Goal: Information Seeking & Learning: Learn about a topic

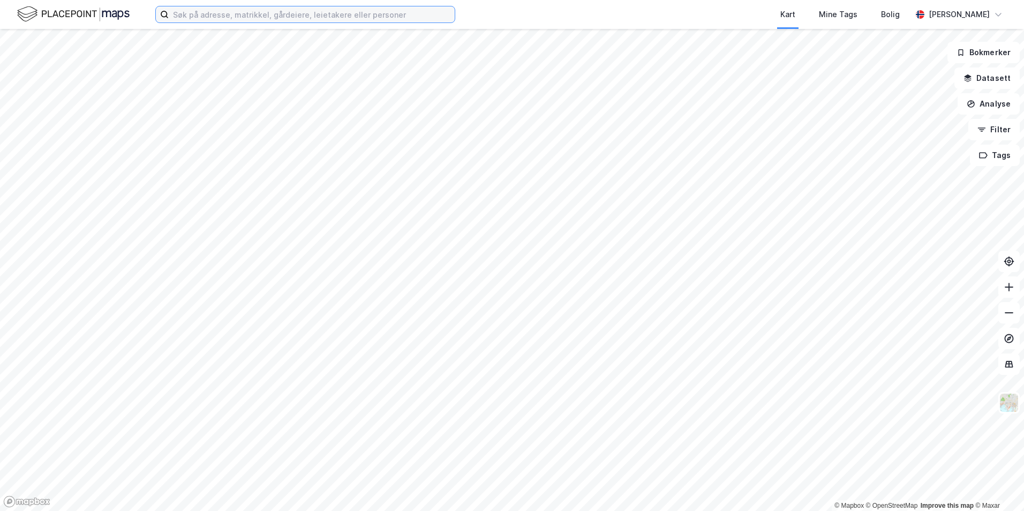
click at [230, 17] on input at bounding box center [312, 14] width 286 height 16
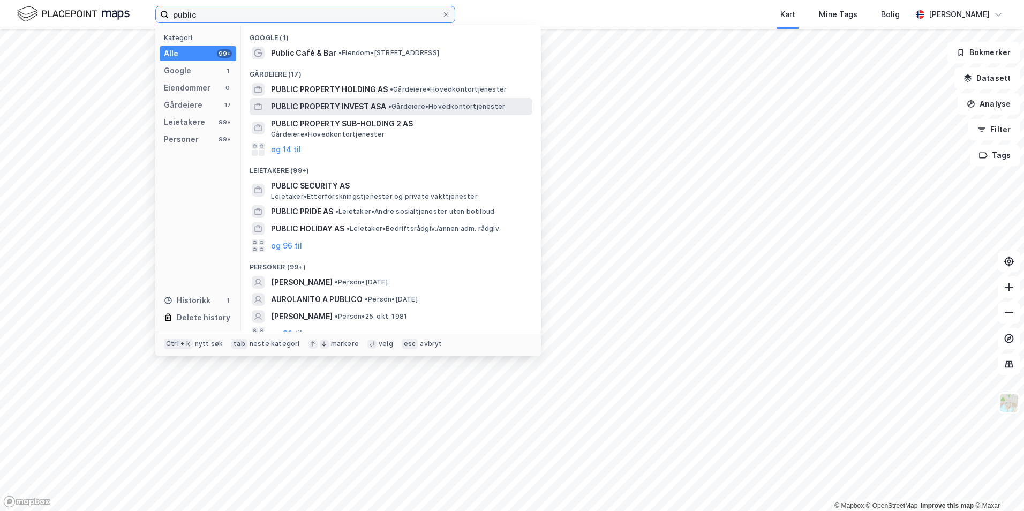
type input "public"
click at [326, 110] on span "PUBLIC PROPERTY INVEST ASA" at bounding box center [328, 106] width 115 height 13
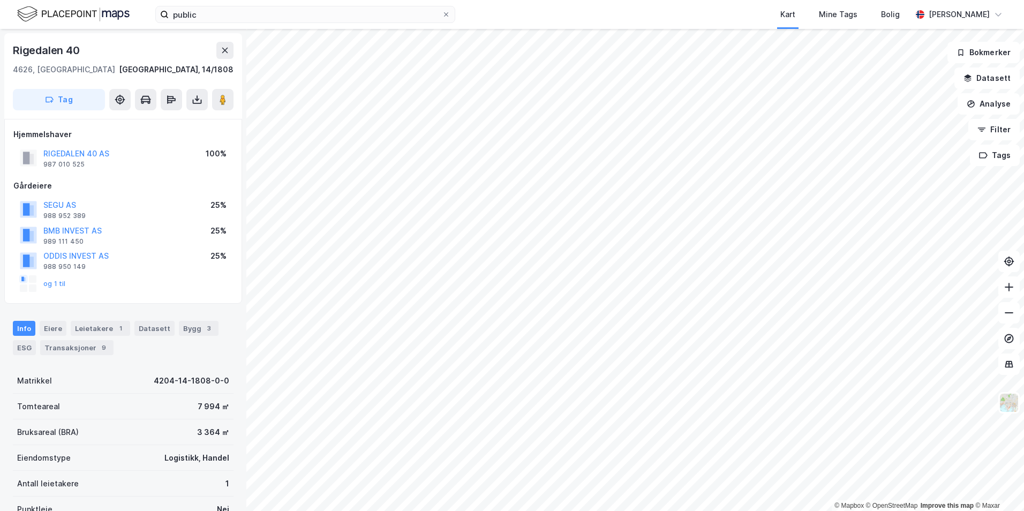
click at [212, 24] on div "public Kart Mine Tags [PERSON_NAME]" at bounding box center [512, 14] width 1024 height 29
